Goal: Information Seeking & Learning: Learn about a topic

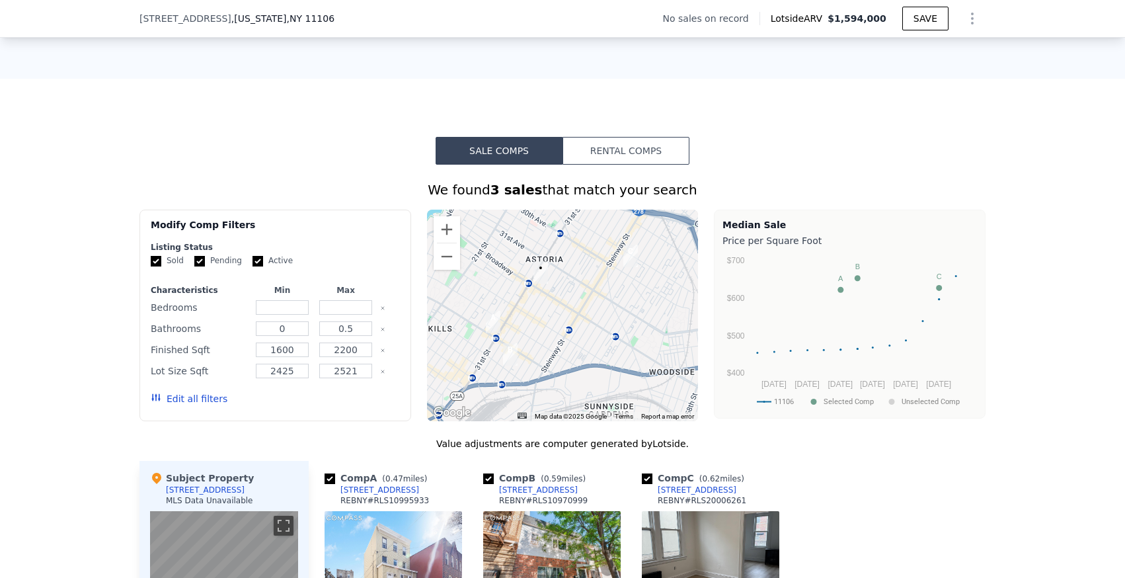
scroll to position [867, 0]
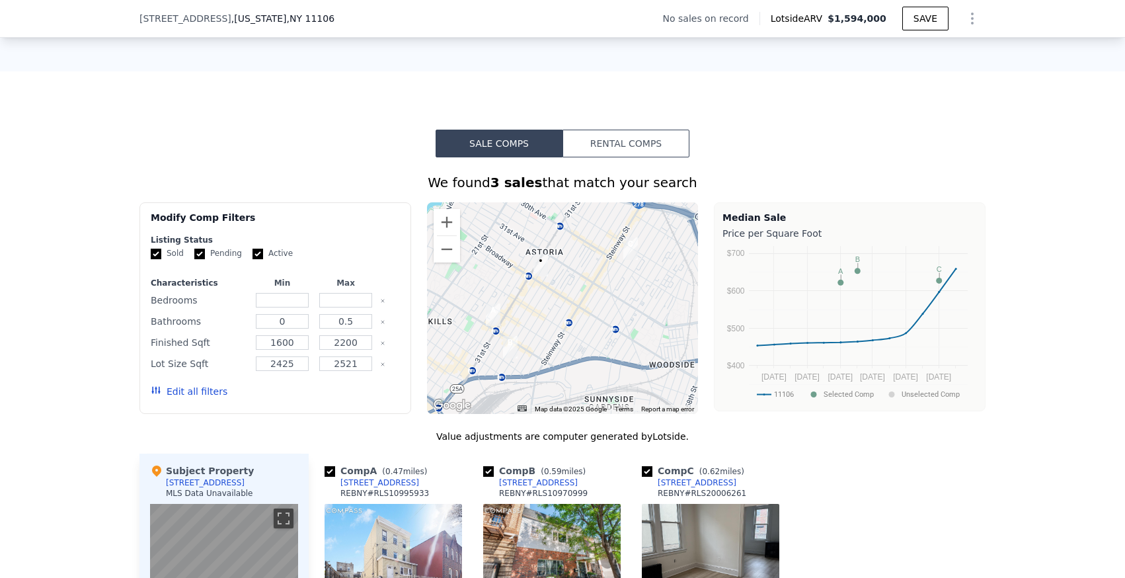
click at [491, 316] on img "3547 30th St" at bounding box center [493, 314] width 15 height 22
click at [497, 309] on img "3547 30th St" at bounding box center [493, 314] width 15 height 22
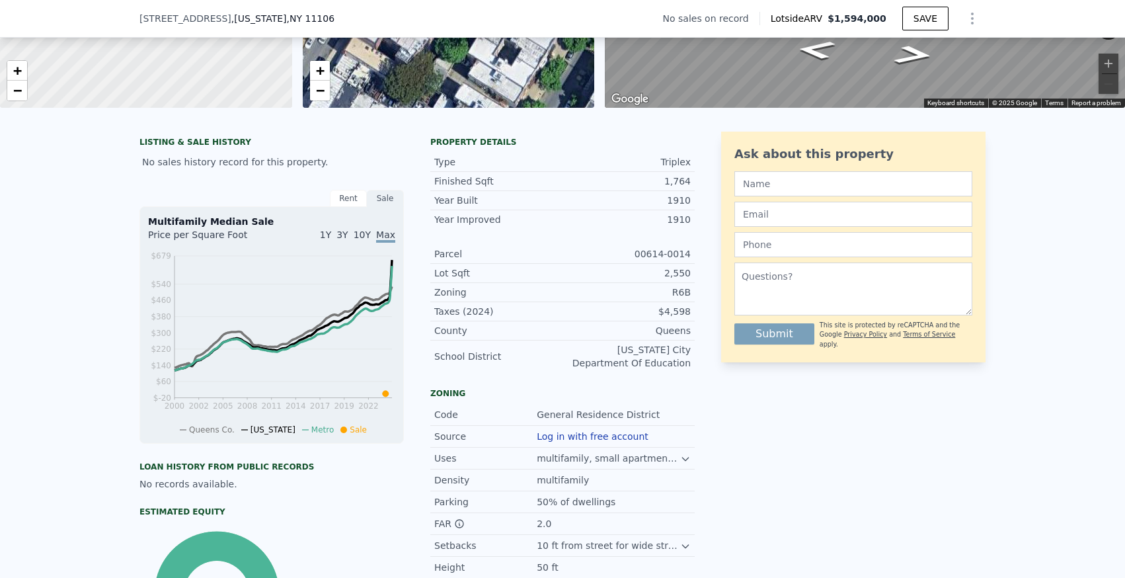
scroll to position [220, 0]
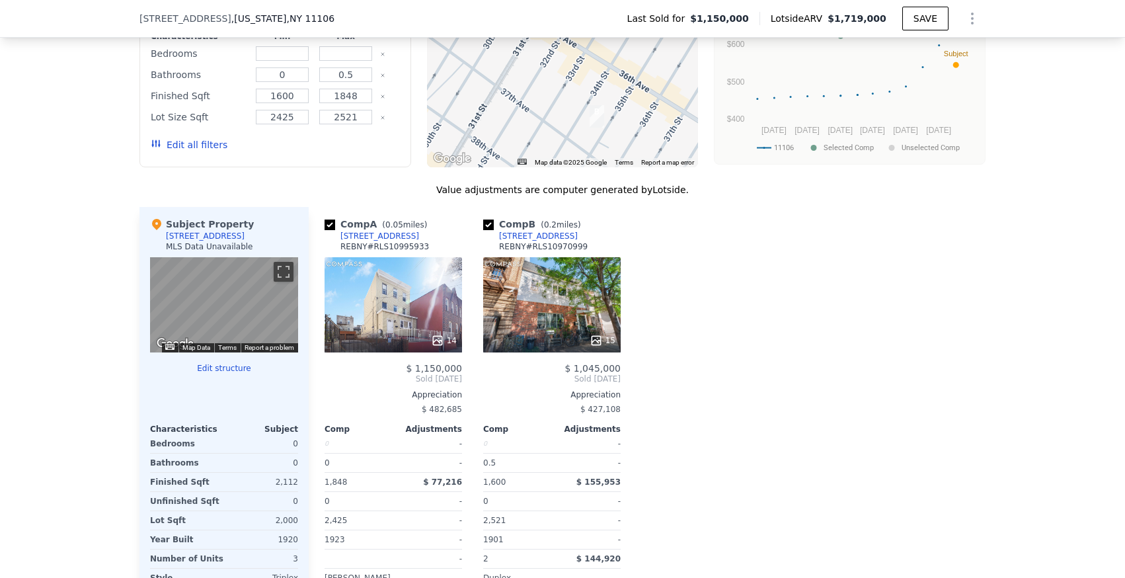
scroll to position [1041, 0]
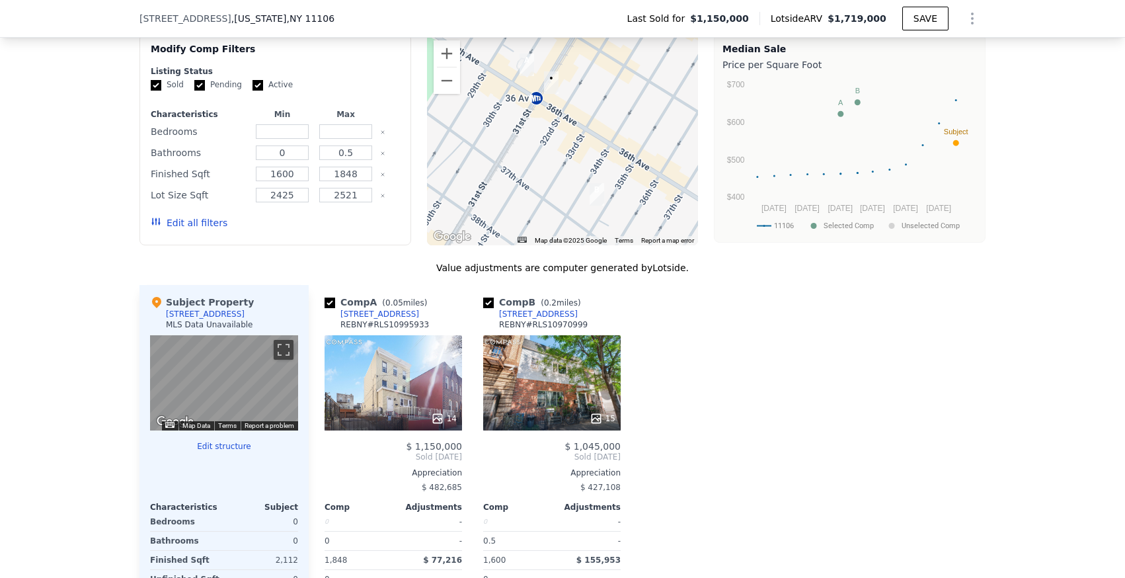
click at [394, 341] on div "14" at bounding box center [394, 382] width 138 height 95
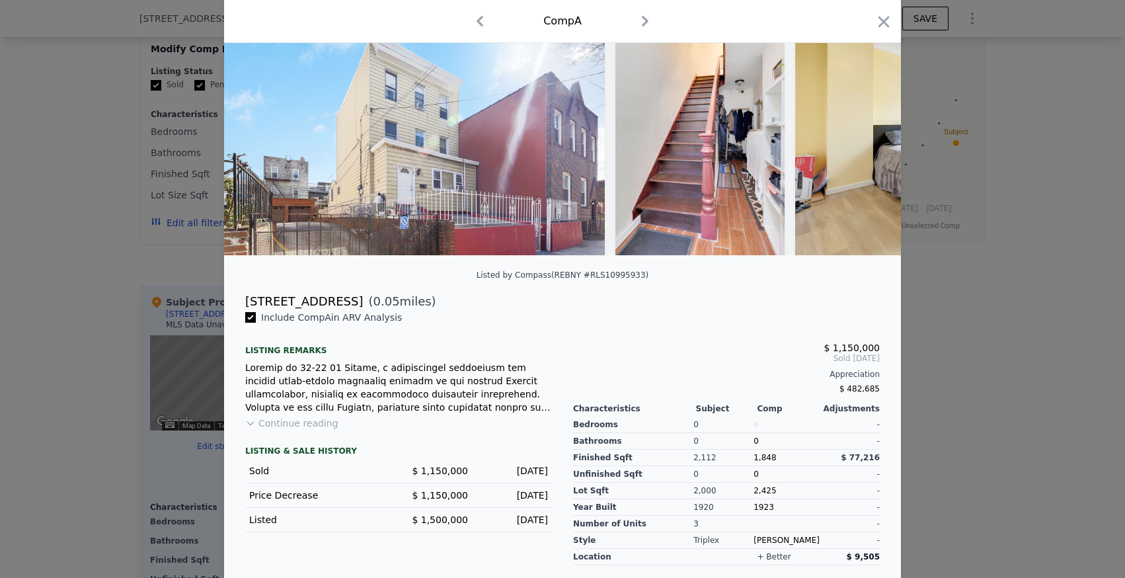
scroll to position [100, 0]
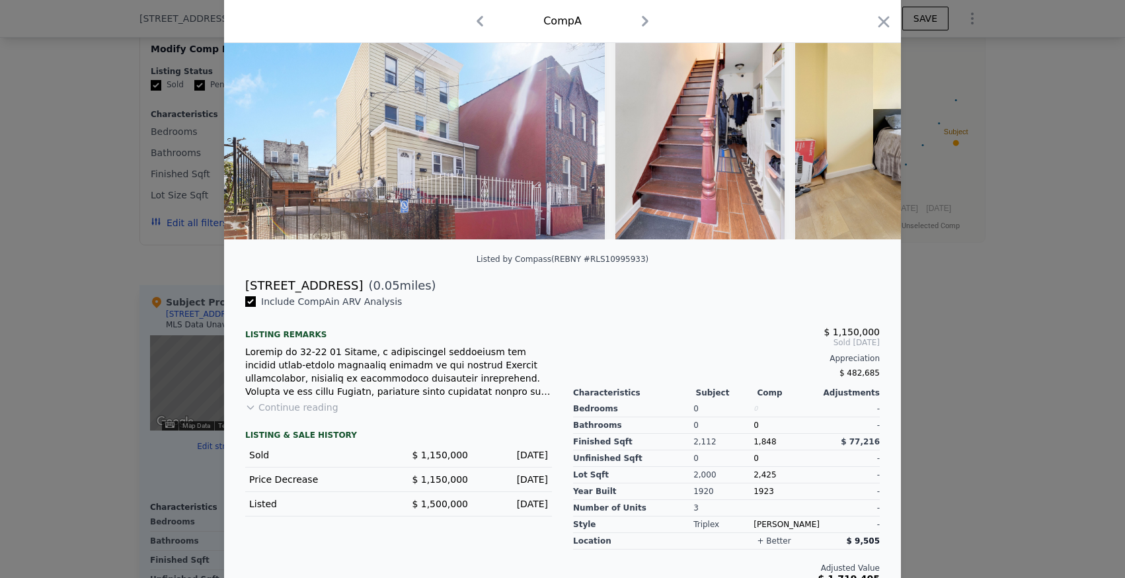
click at [317, 400] on div "Include Comp A in ARV Analysis Listing remarks Continue reading LISTING & SALE …" at bounding box center [399, 439] width 328 height 289
click at [299, 414] on div "LISTING & SALE HISTORY Sold $ 1,150,000 [DATE] Price Decrease $ 1,150,000 [DATE…" at bounding box center [398, 465] width 307 height 102
click at [271, 405] on button "Continue reading" at bounding box center [291, 407] width 93 height 13
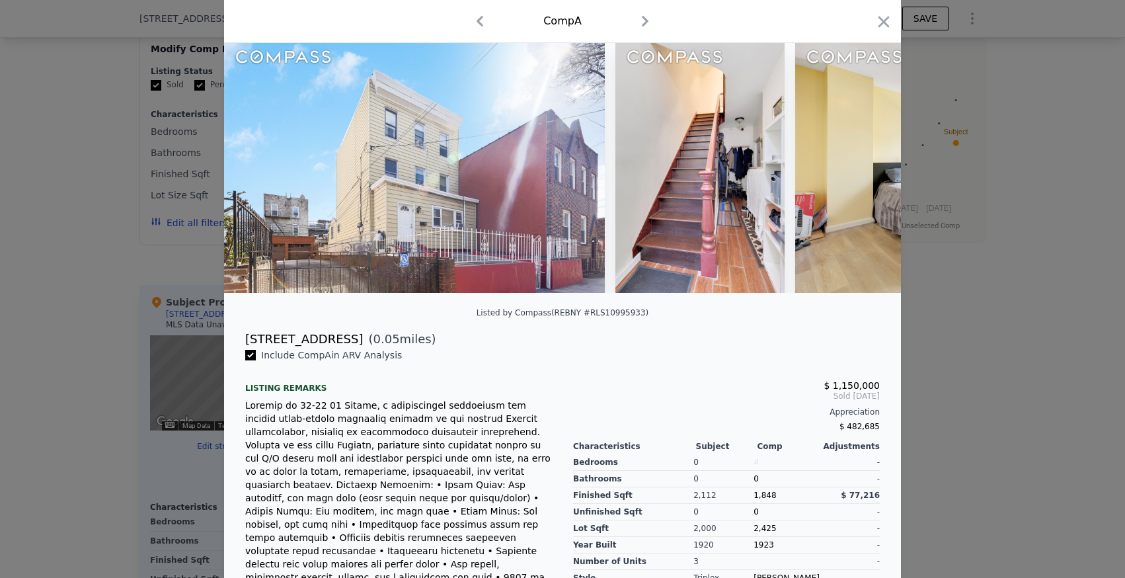
scroll to position [0, 0]
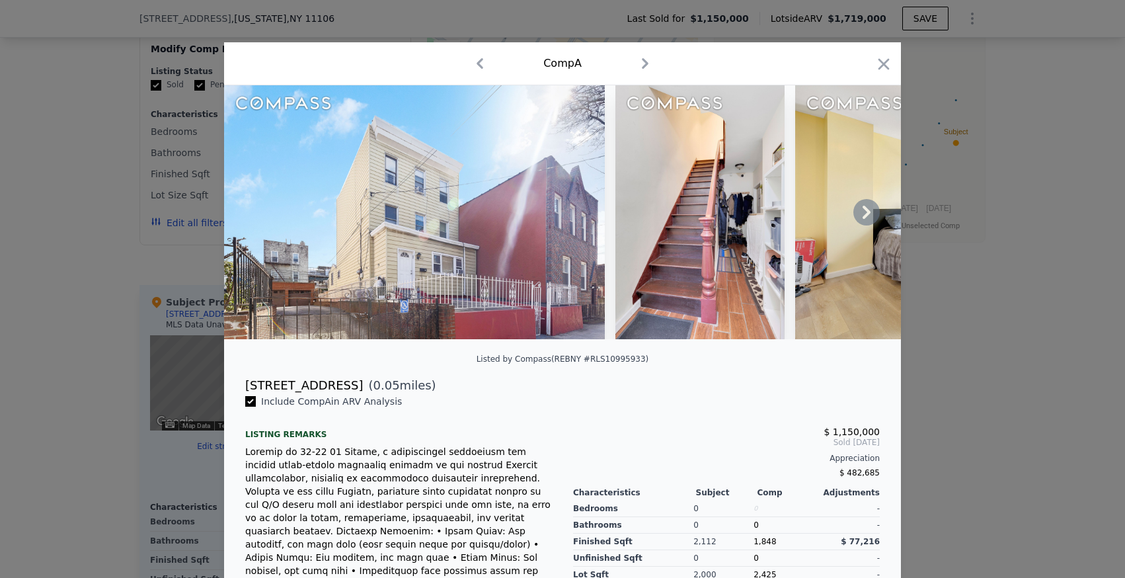
click at [873, 216] on icon at bounding box center [867, 212] width 26 height 26
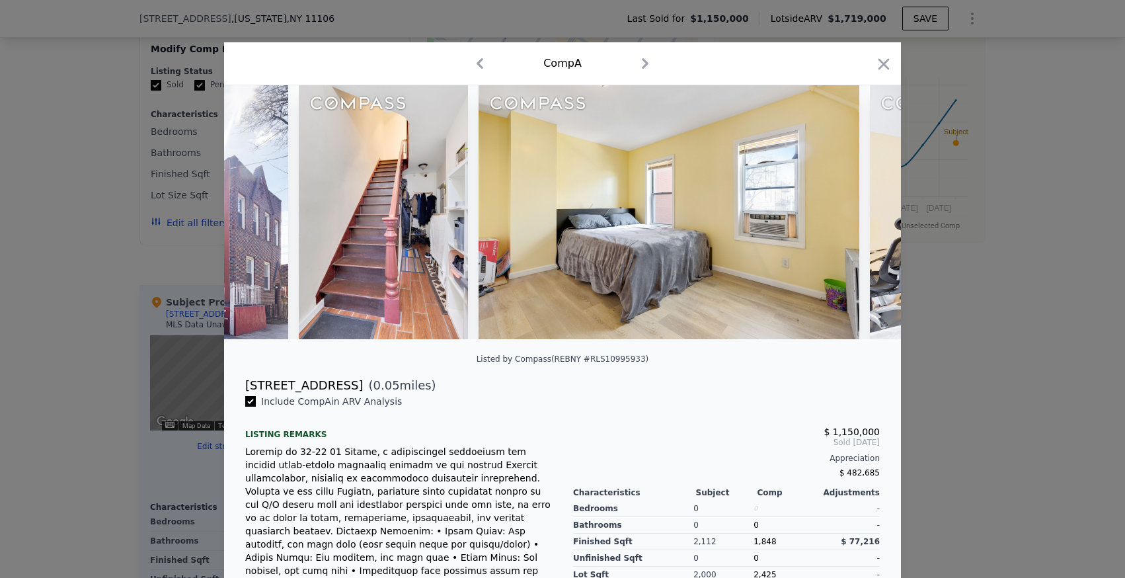
scroll to position [0, 317]
click at [873, 216] on icon at bounding box center [867, 212] width 26 height 26
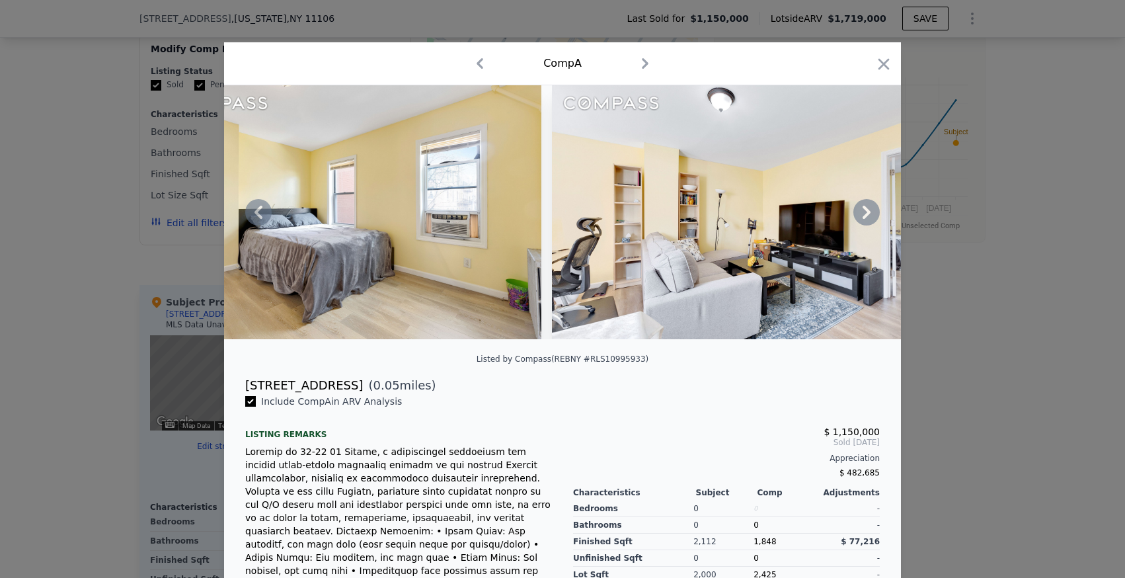
click at [873, 216] on icon at bounding box center [867, 212] width 26 height 26
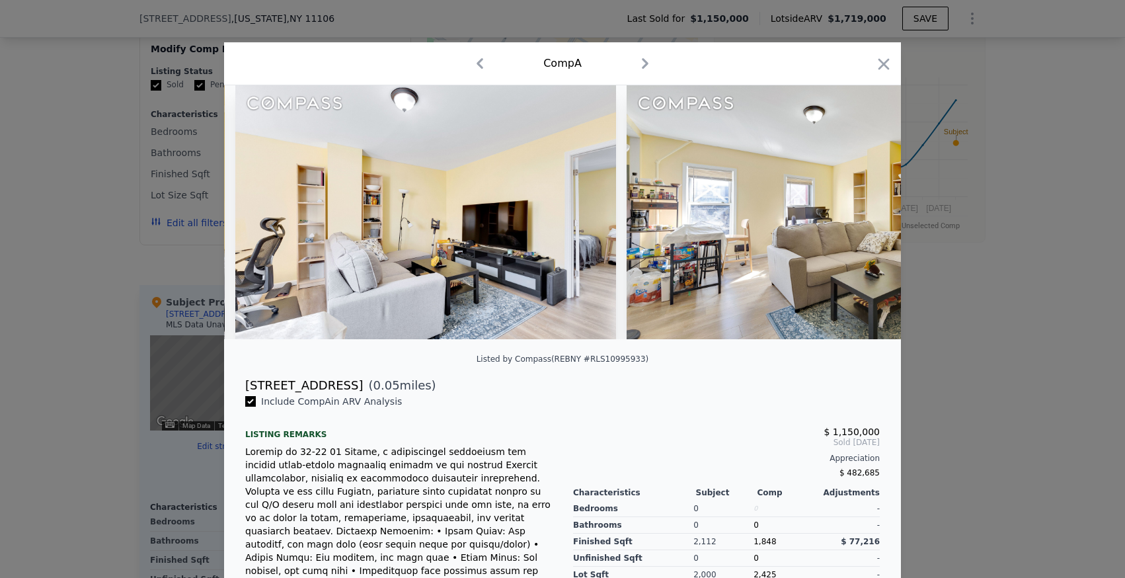
scroll to position [0, 952]
click at [871, 214] on div at bounding box center [562, 212] width 677 height 254
click at [862, 213] on icon at bounding box center [867, 212] width 26 height 26
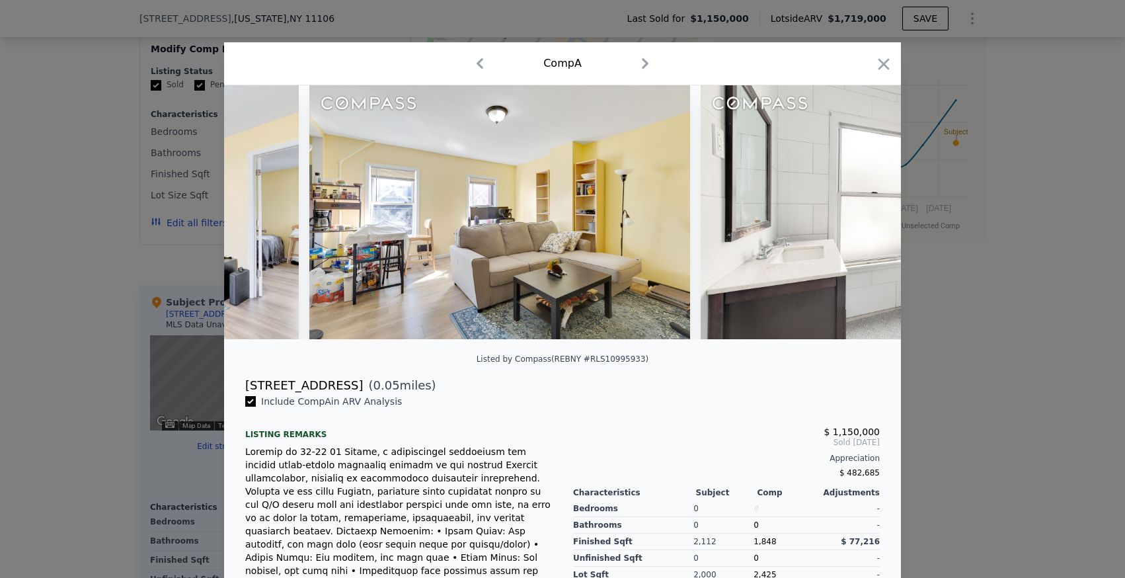
scroll to position [0, 1269]
click at [862, 213] on div at bounding box center [562, 212] width 677 height 254
click at [863, 213] on icon at bounding box center [867, 212] width 26 height 26
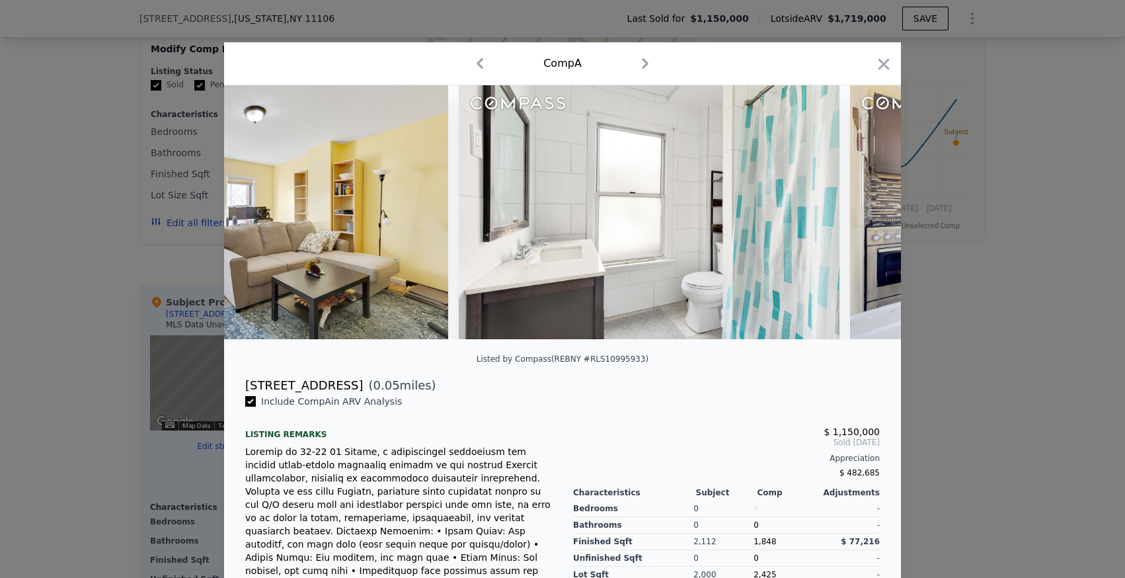
scroll to position [0, 1587]
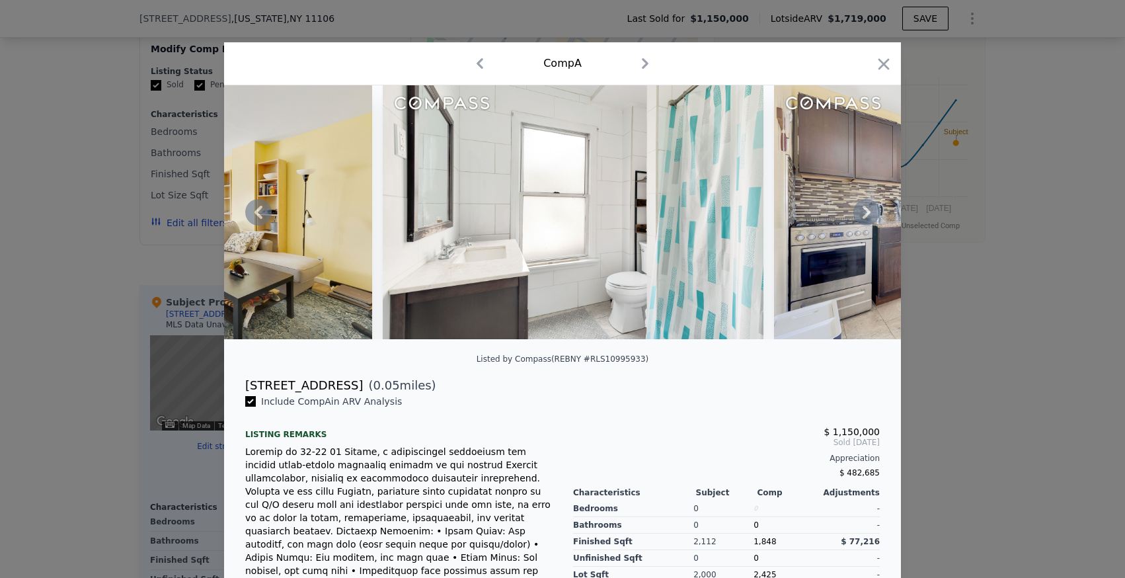
click at [871, 214] on icon at bounding box center [867, 212] width 26 height 26
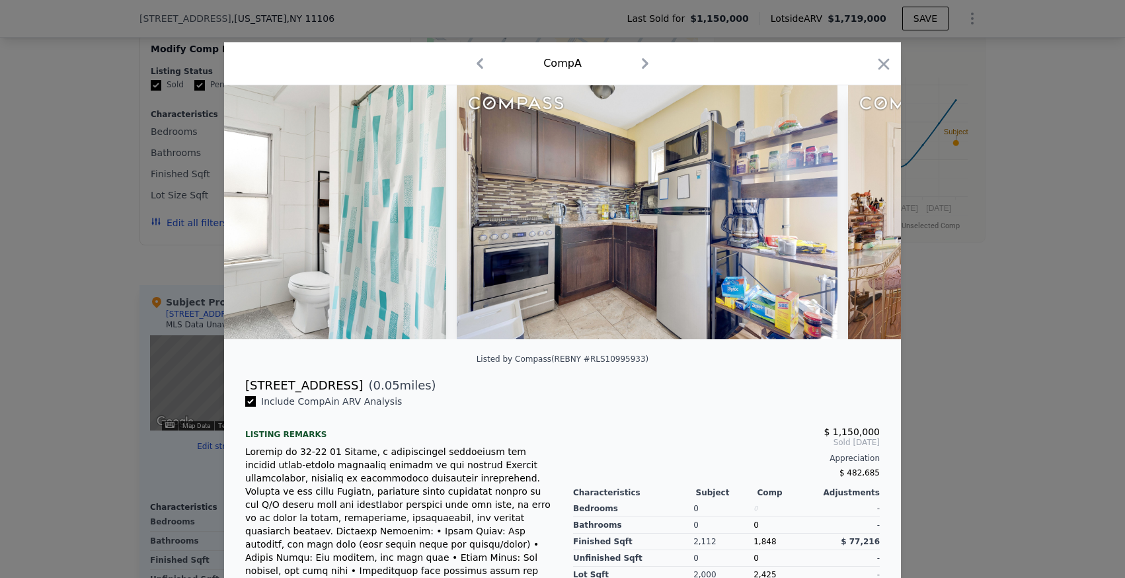
click at [871, 214] on img at bounding box center [1038, 212] width 381 height 254
click at [871, 214] on icon at bounding box center [867, 212] width 26 height 26
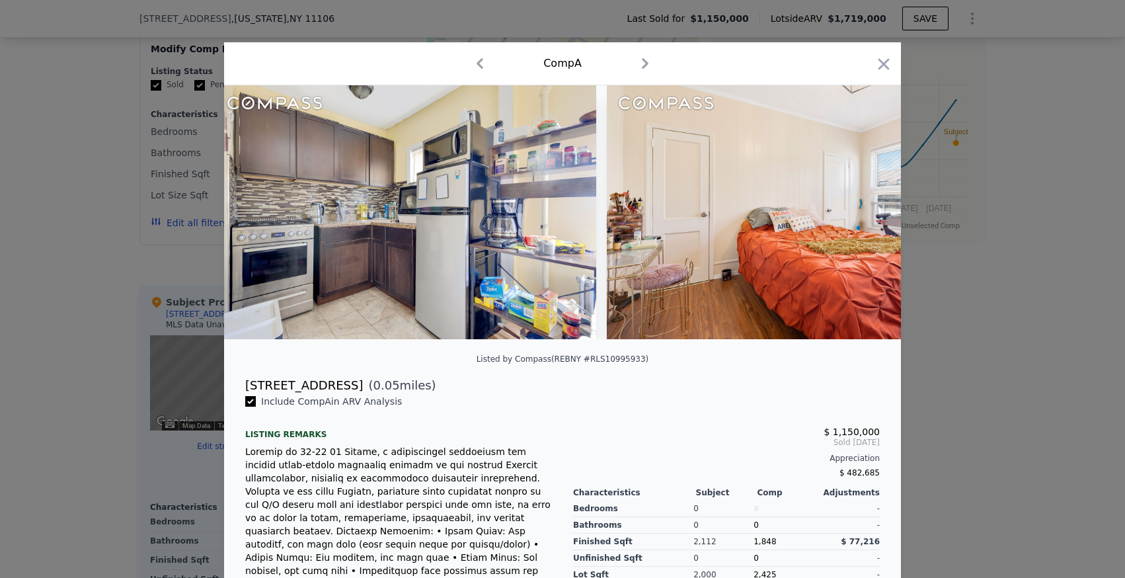
scroll to position [0, 2222]
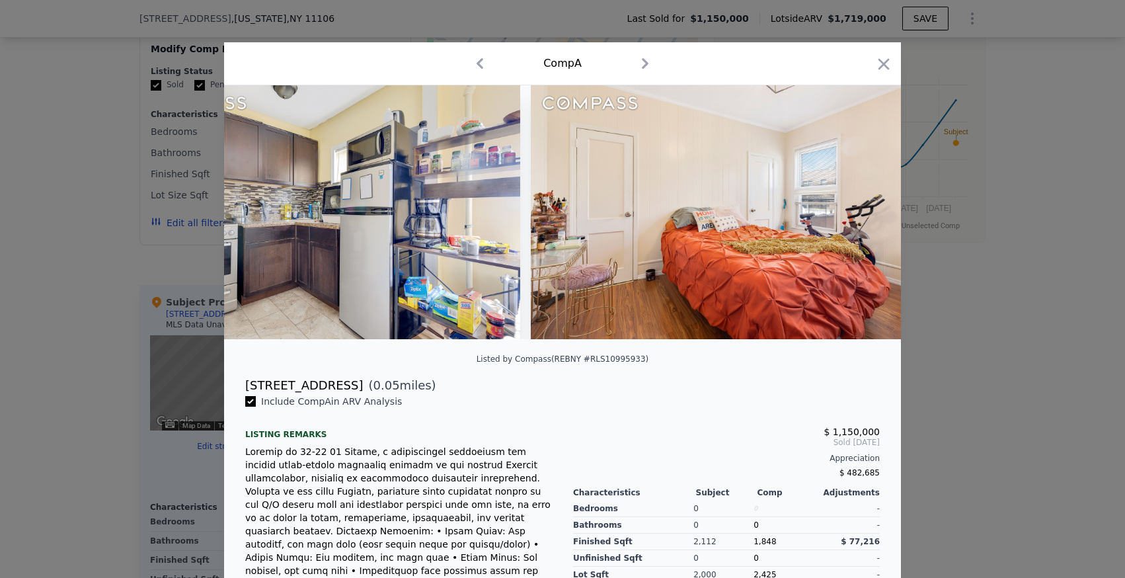
click at [871, 214] on img at bounding box center [721, 212] width 381 height 254
click at [1018, 289] on div at bounding box center [562, 289] width 1125 height 578
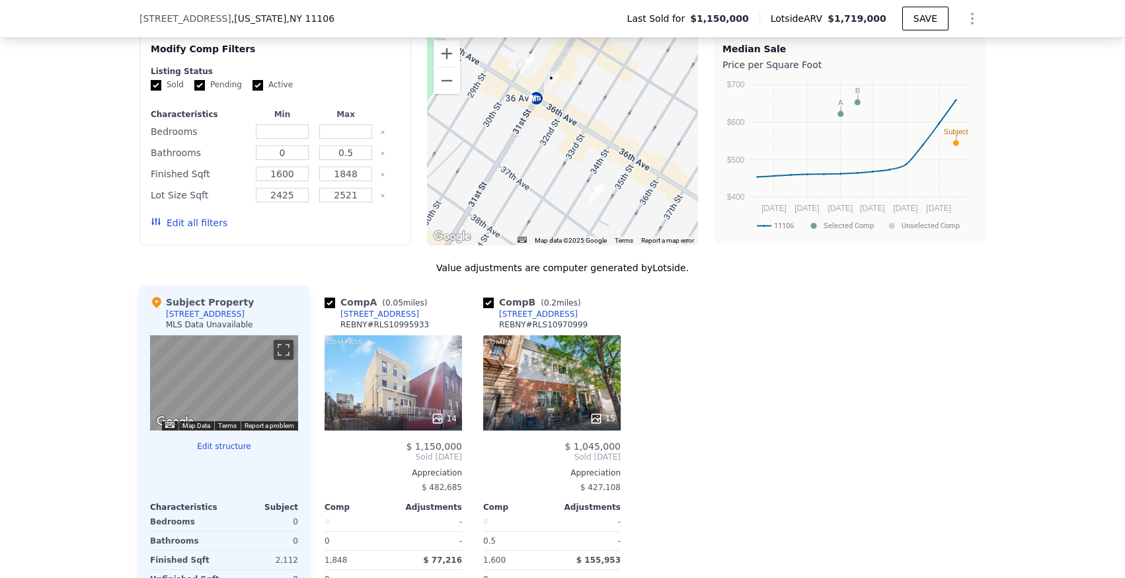
click at [366, 313] on div "[STREET_ADDRESS]" at bounding box center [380, 314] width 79 height 11
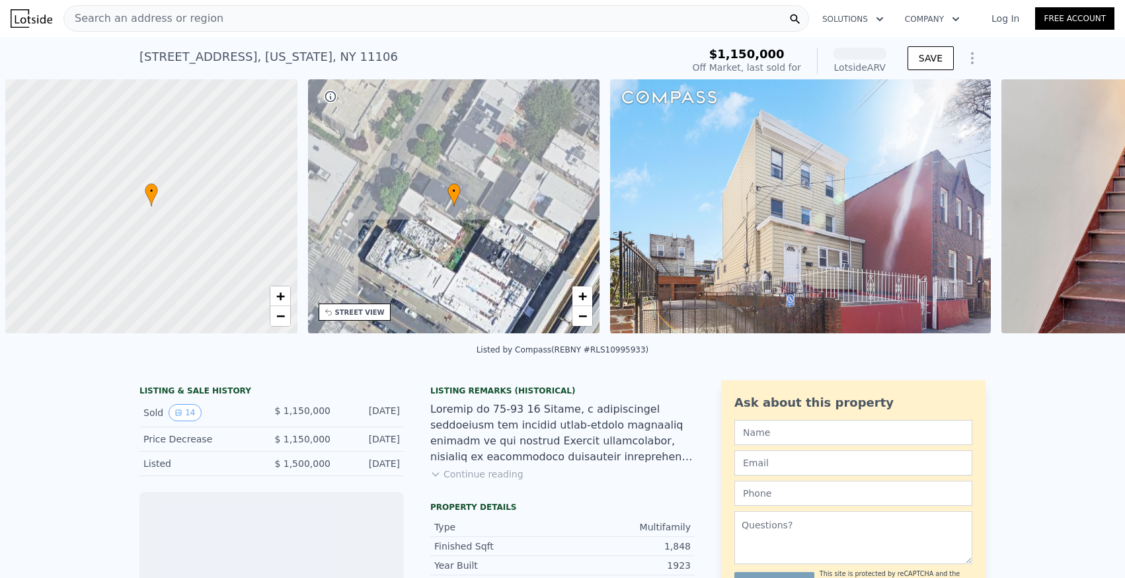
scroll to position [0, 5]
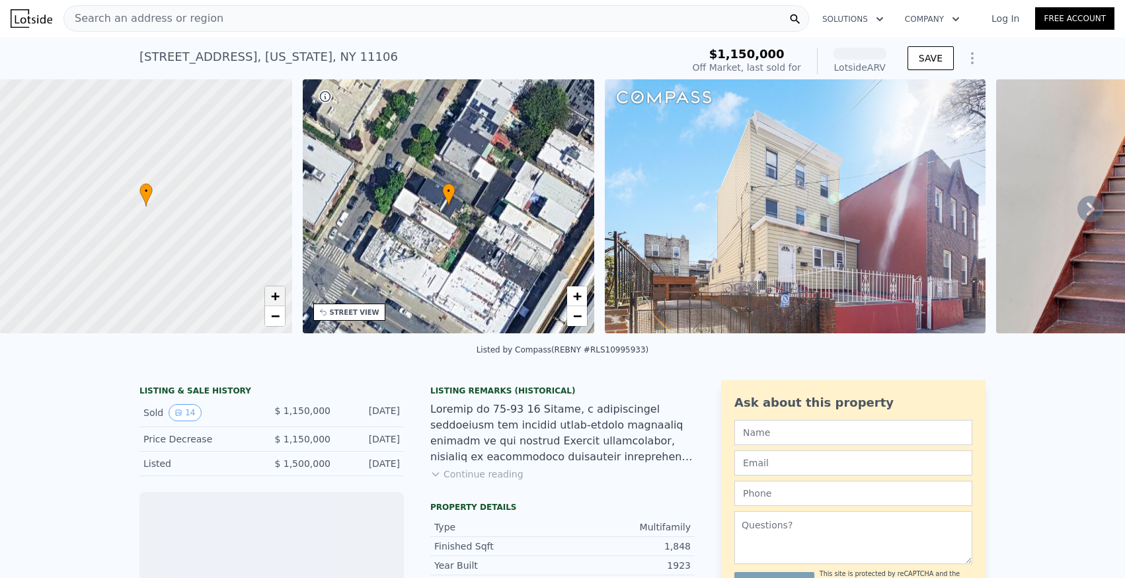
click at [272, 302] on span "+" at bounding box center [274, 296] width 9 height 17
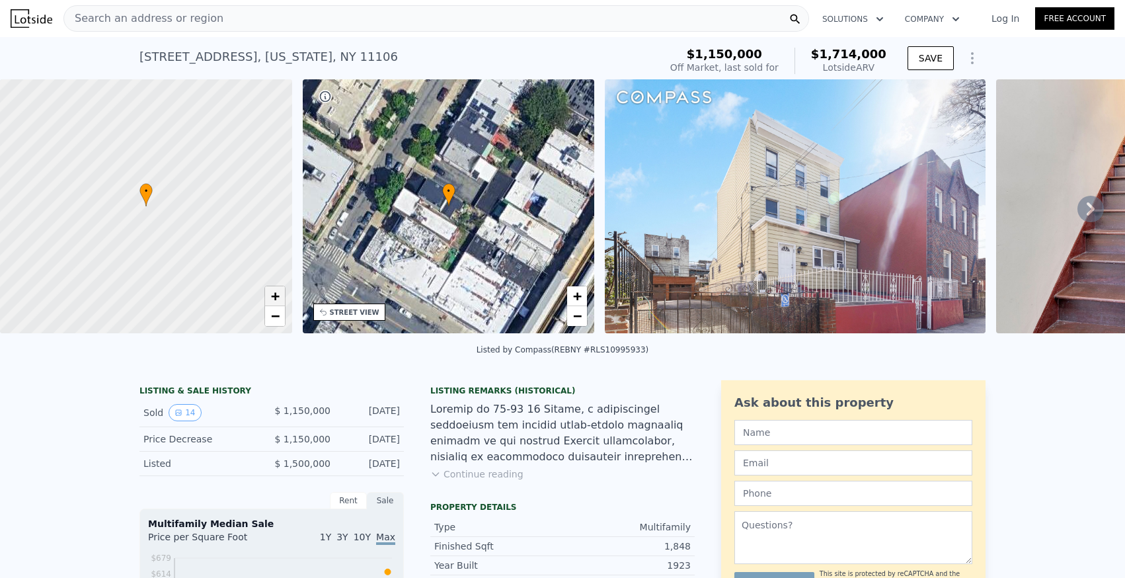
click at [272, 302] on span "+" at bounding box center [274, 296] width 9 height 17
click at [268, 312] on link "−" at bounding box center [275, 316] width 20 height 20
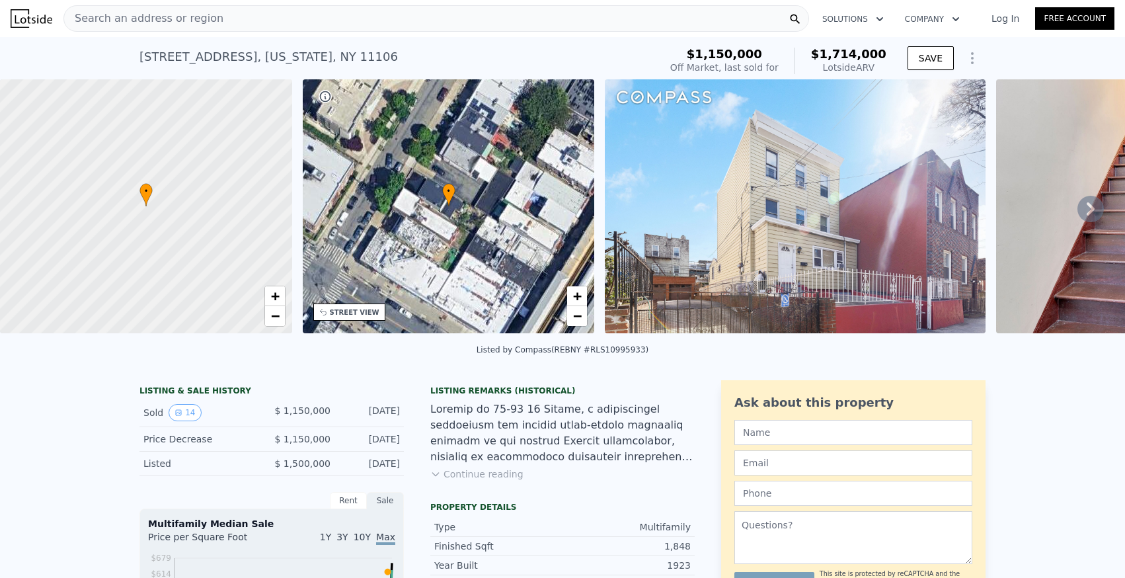
click at [485, 467] on button "Continue reading" at bounding box center [476, 473] width 93 height 13
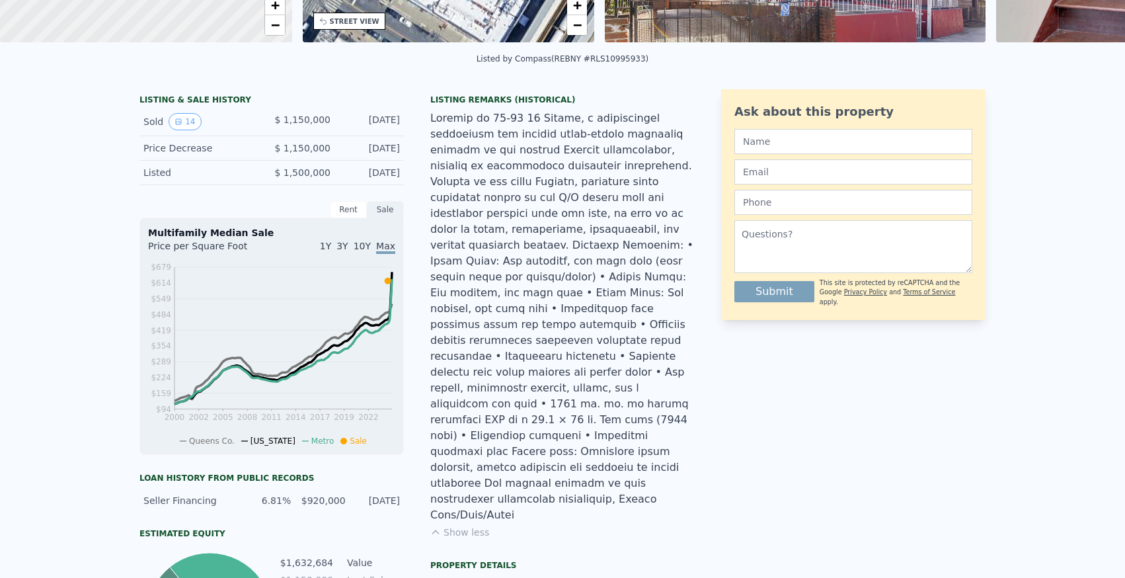
scroll to position [5, 0]
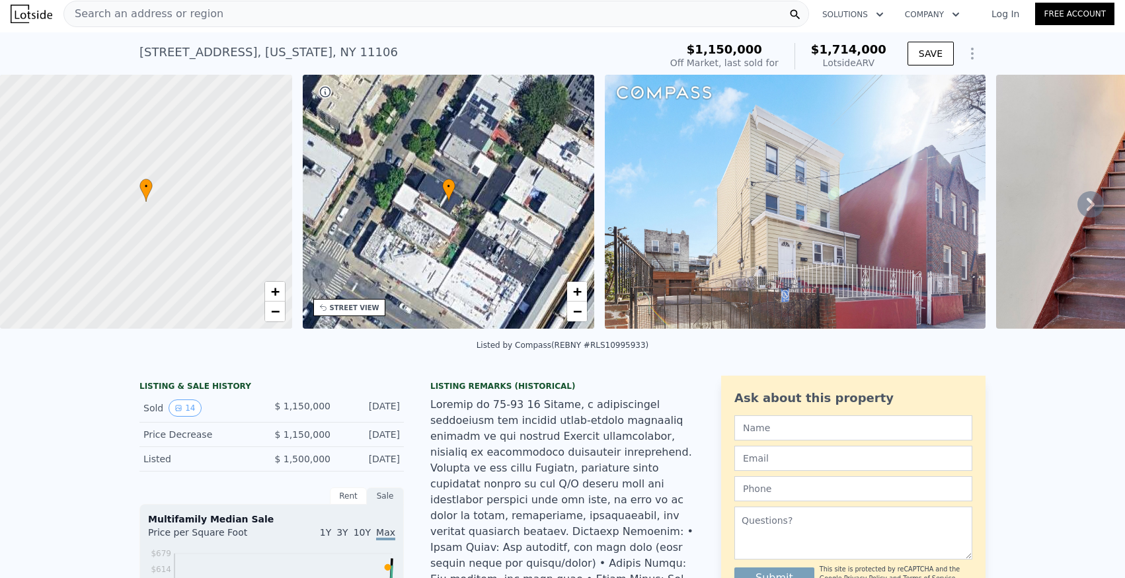
click at [173, 15] on span "Search an address or region" at bounding box center [143, 14] width 159 height 16
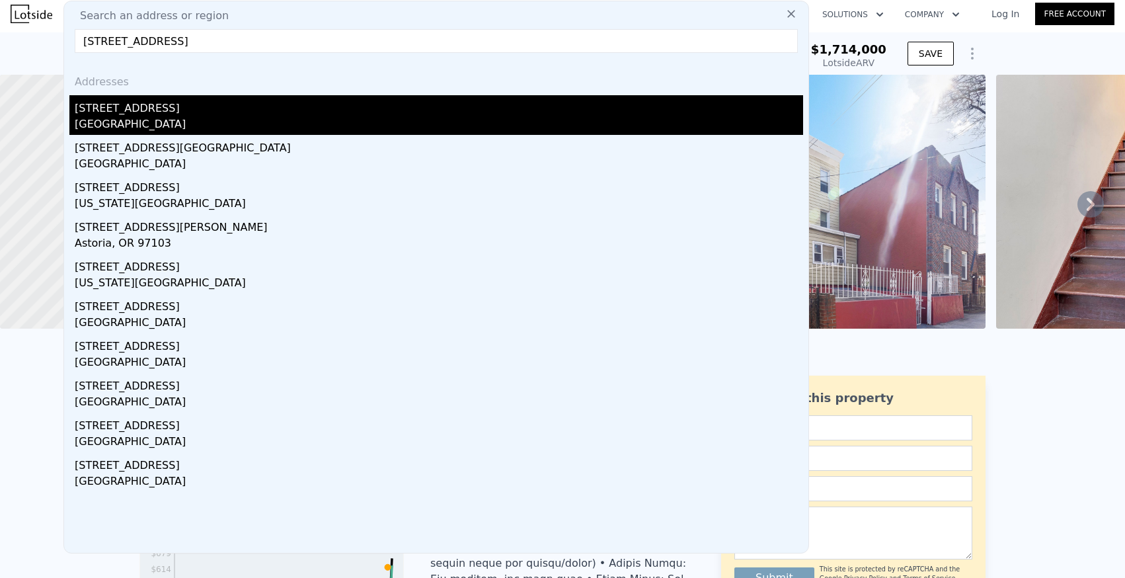
type input "3647 32nd St, Astoria, NY 11106"
click at [157, 119] on div "Queens County, NY 11106" at bounding box center [439, 125] width 729 height 19
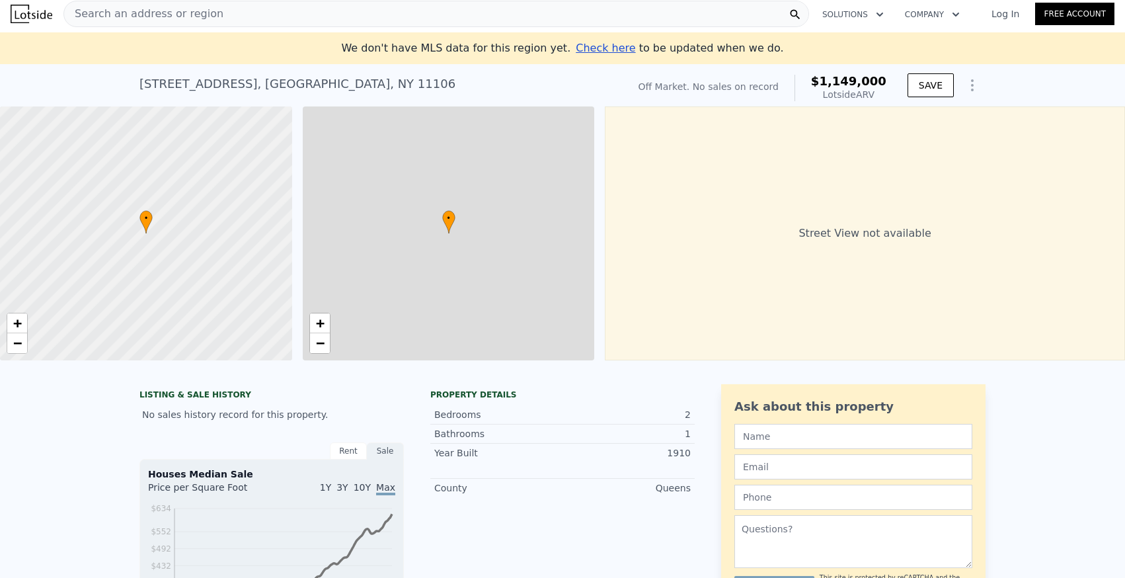
type input "0"
type input "0.5"
type input "1600"
type input "1548"
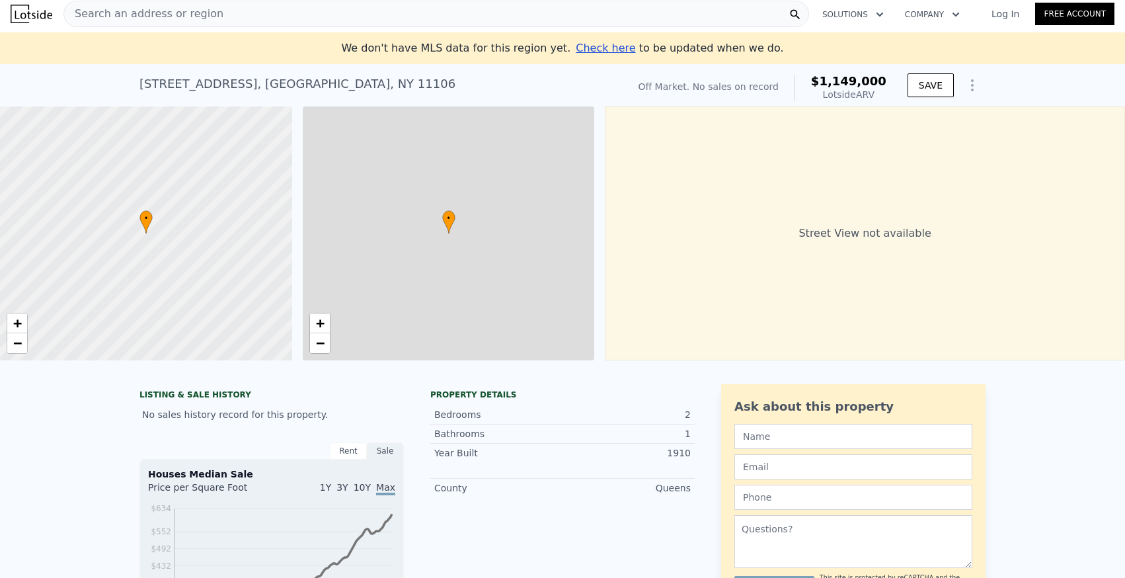
type input "2521"
type input "$ 1,714,000"
type input "$ 341,579"
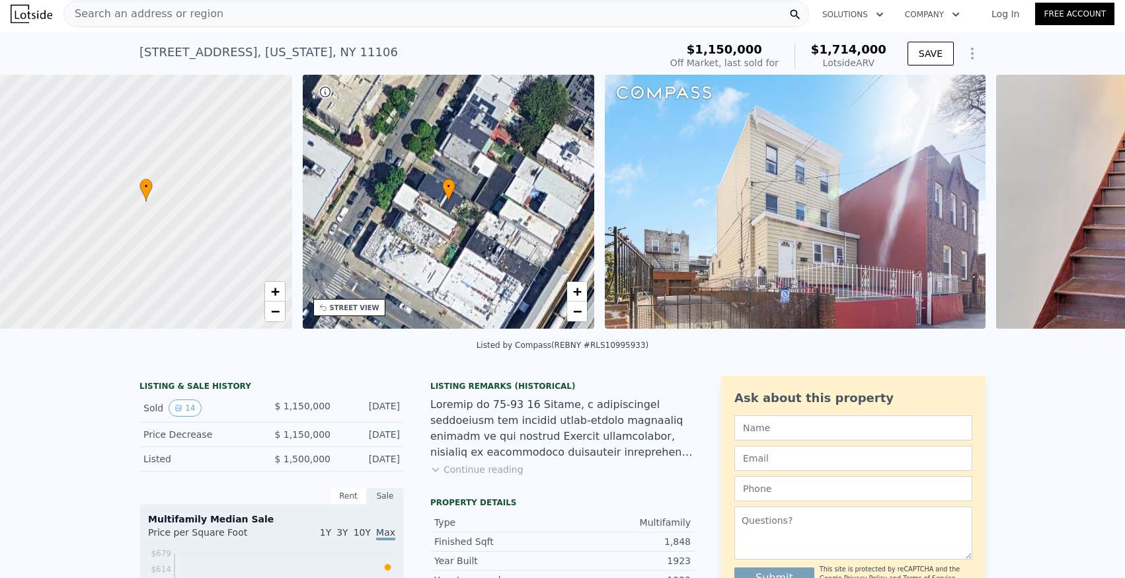
click at [193, 19] on span "Search an address or region" at bounding box center [143, 14] width 159 height 16
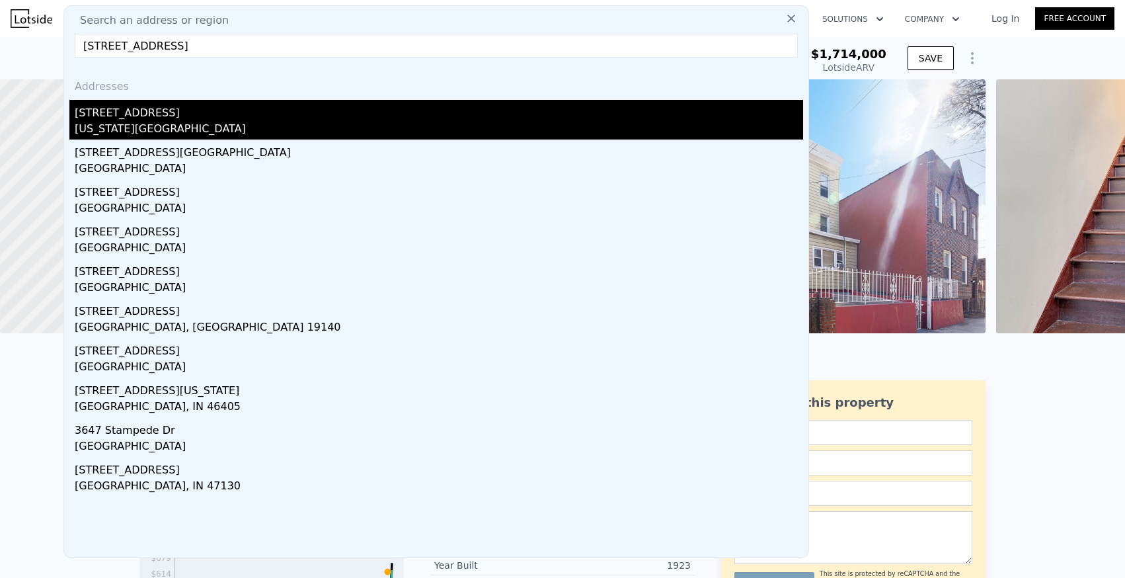
type input "3647 32nd St"
click at [179, 118] on div "3647 32nd St" at bounding box center [439, 110] width 729 height 21
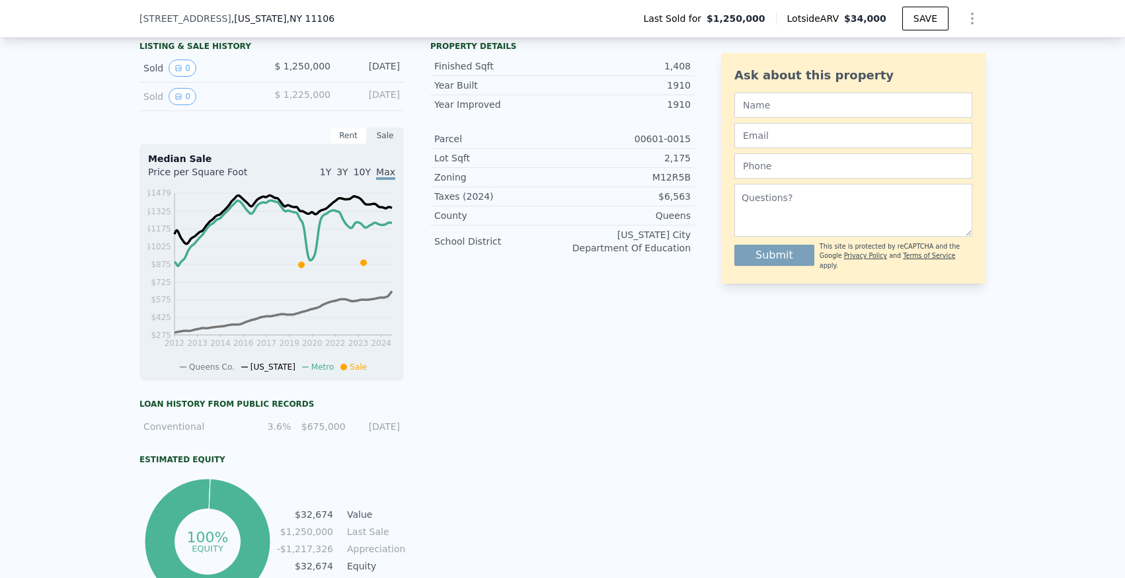
scroll to position [331, 0]
